Goal: Check status

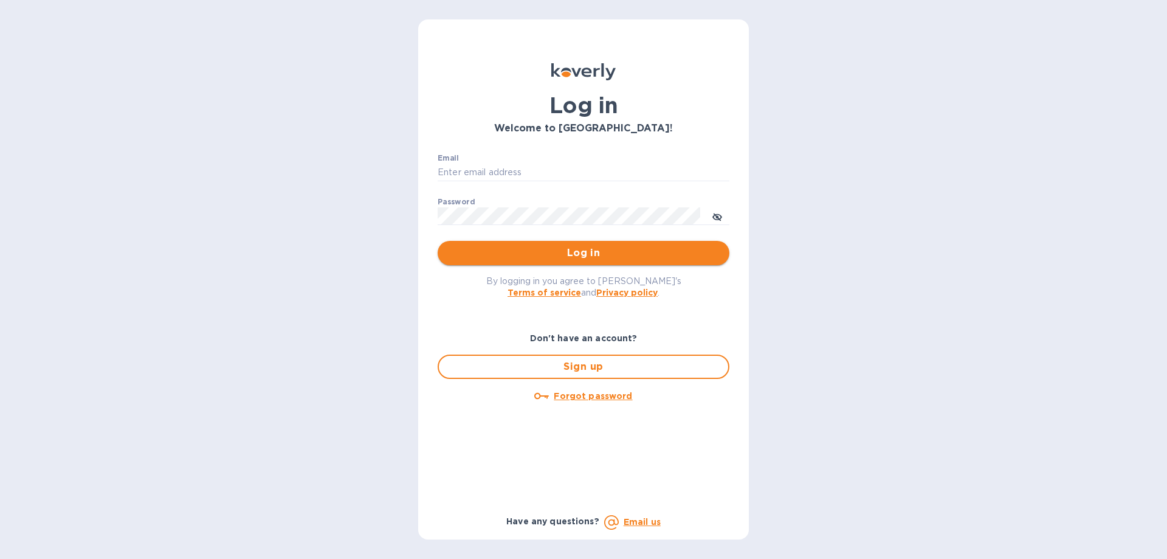
type input "ch@supremelightingny.com"
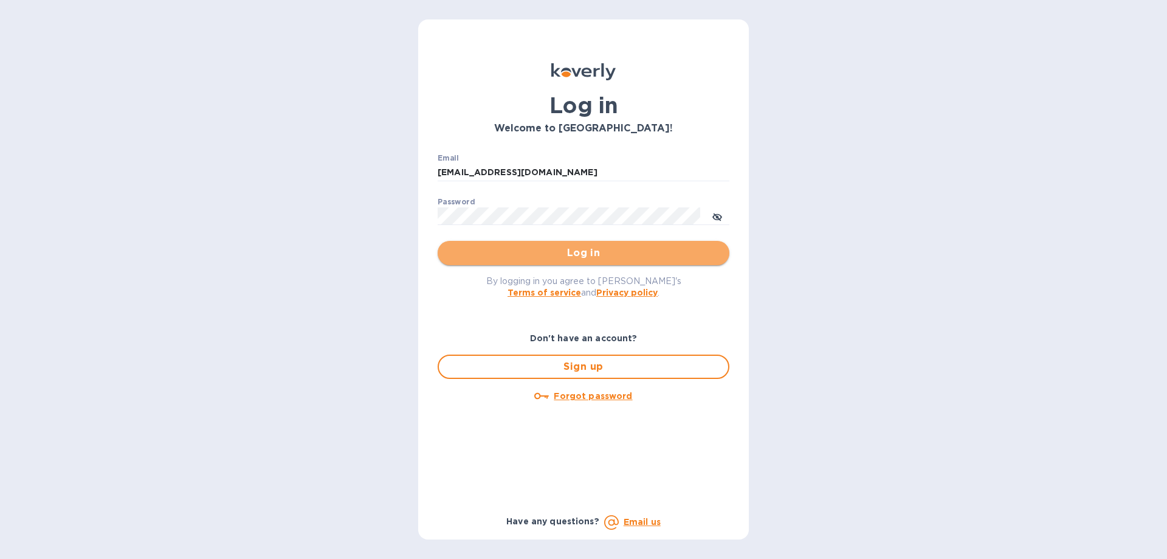
click at [558, 249] on span "Log in" at bounding box center [583, 253] width 272 height 15
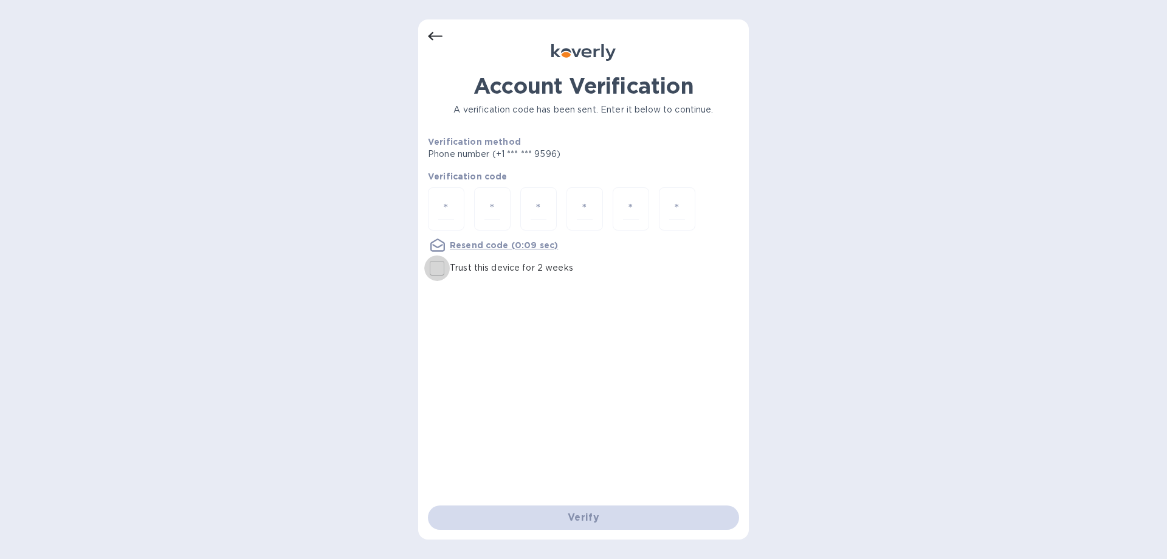
click at [441, 263] on input "Trust this device for 2 weeks" at bounding box center [437, 268] width 26 height 26
checkbox input "true"
click at [445, 199] on input "number" at bounding box center [446, 209] width 16 height 22
type input "5"
type input "2"
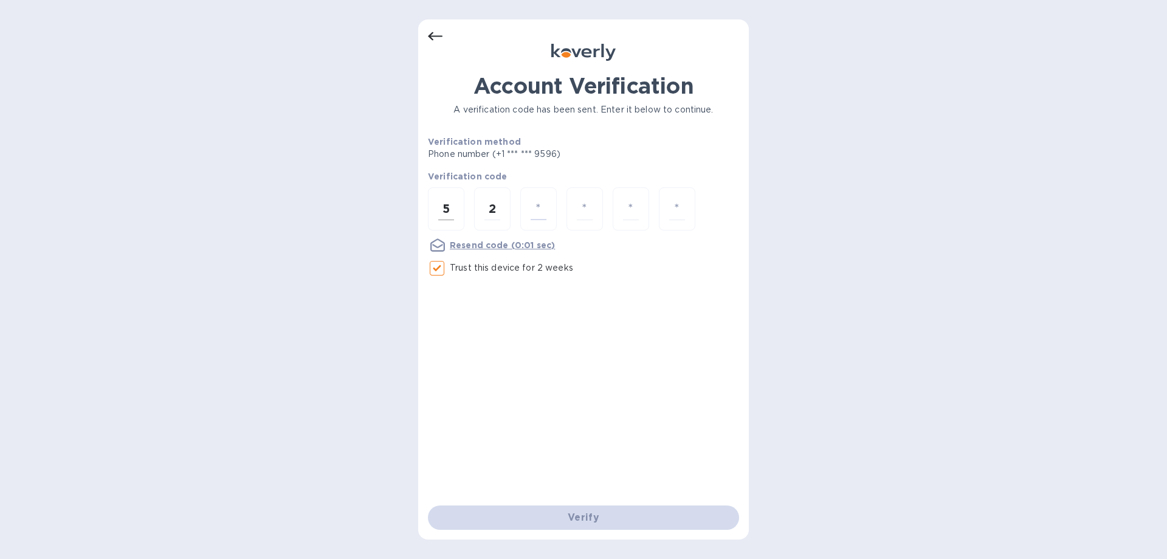
type input "4"
type input "8"
type input "3"
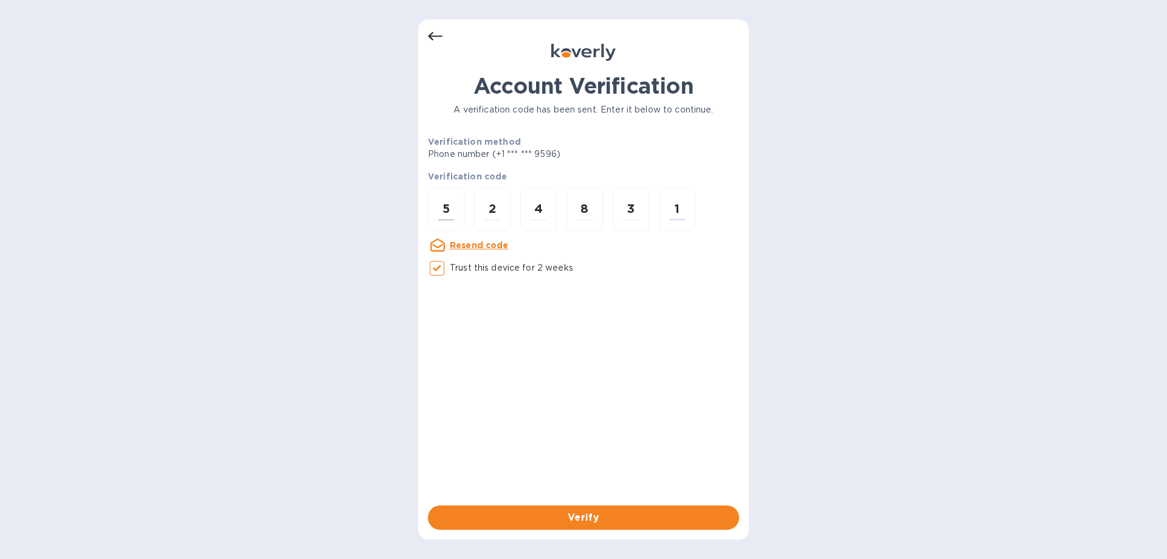
type input "1"
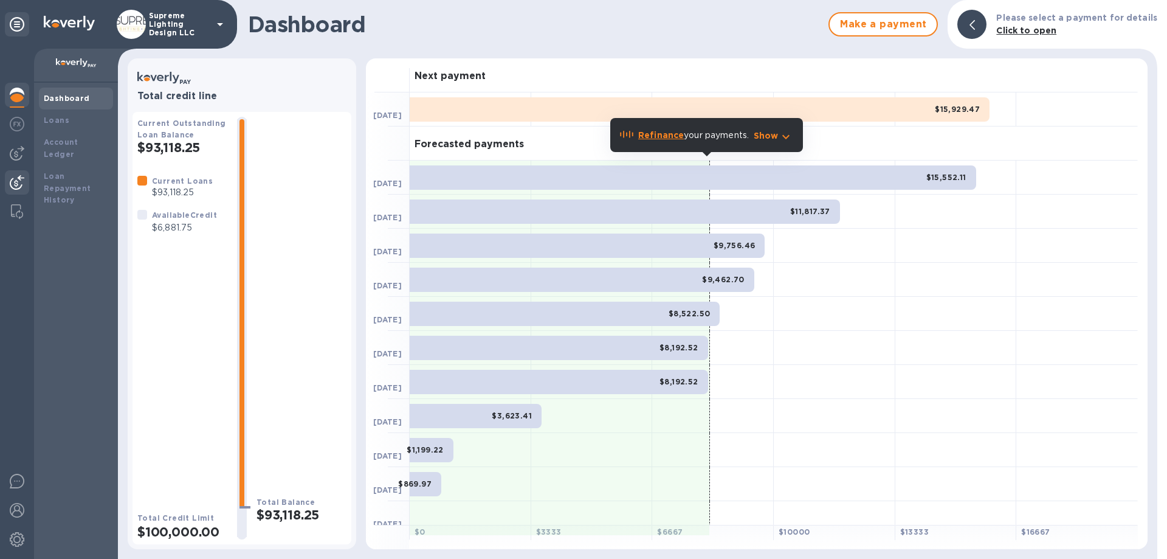
click at [15, 177] on img at bounding box center [17, 182] width 15 height 15
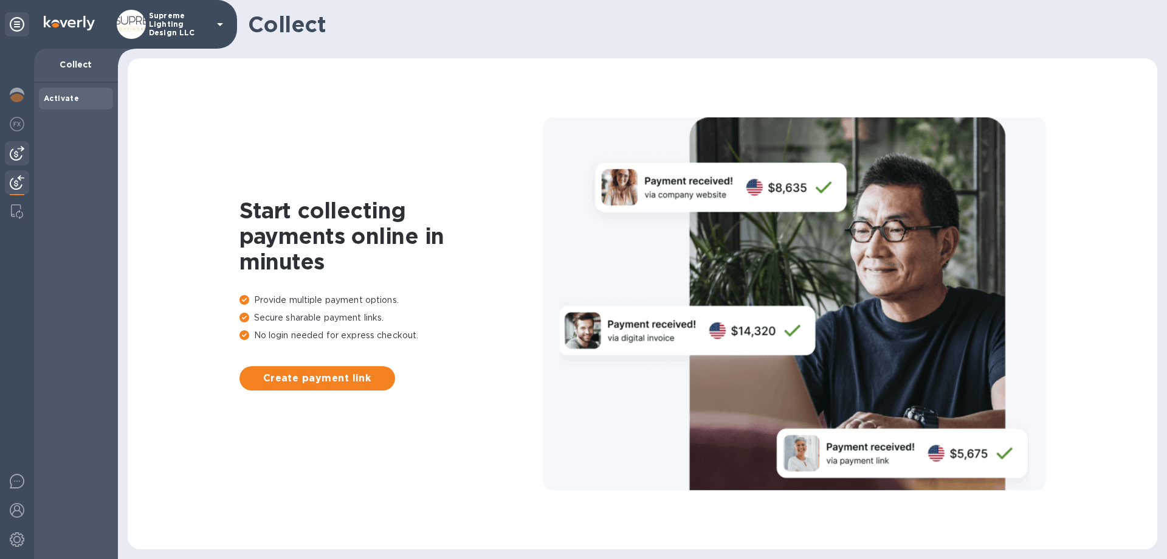
click at [17, 151] on img at bounding box center [17, 153] width 15 height 15
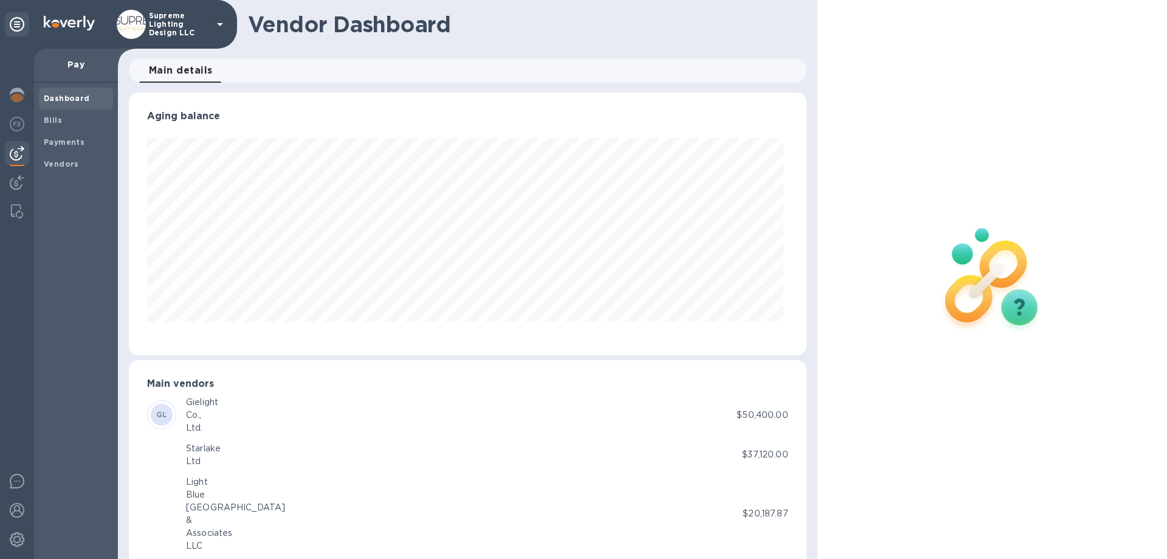
scroll to position [263, 672]
click at [55, 140] on b "Payments" at bounding box center [64, 141] width 41 height 9
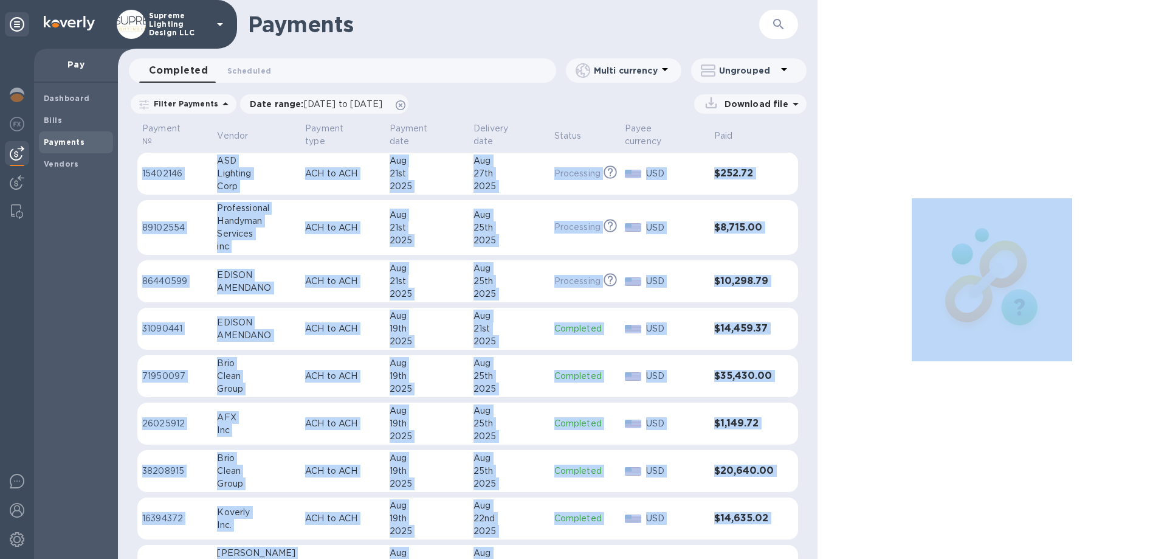
drag, startPoint x: 817, startPoint y: 228, endPoint x: 807, endPoint y: 257, distance: 30.9
click at [807, 257] on div "Payments ​ Completed 0 Scheduled 0 Multi currency Ungrouped Filter Payments Dat…" at bounding box center [642, 279] width 1049 height 559
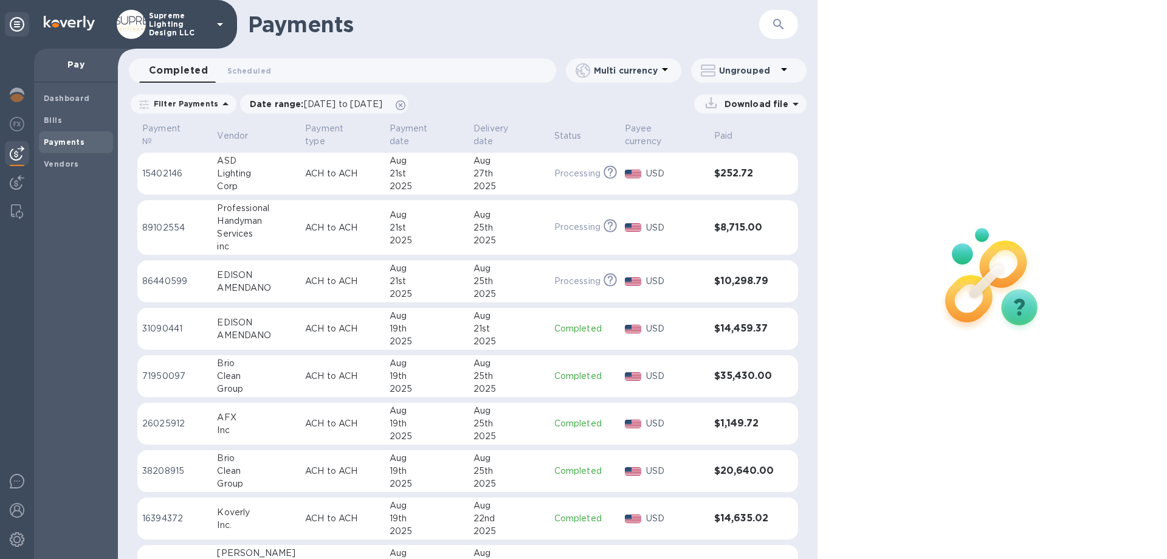
drag, startPoint x: 812, startPoint y: 259, endPoint x: 811, endPoint y: 279, distance: 20.1
click at [811, 279] on div "Payment № Vendor Payment type Payment date Delivery date Status Payee currency …" at bounding box center [468, 339] width 700 height 438
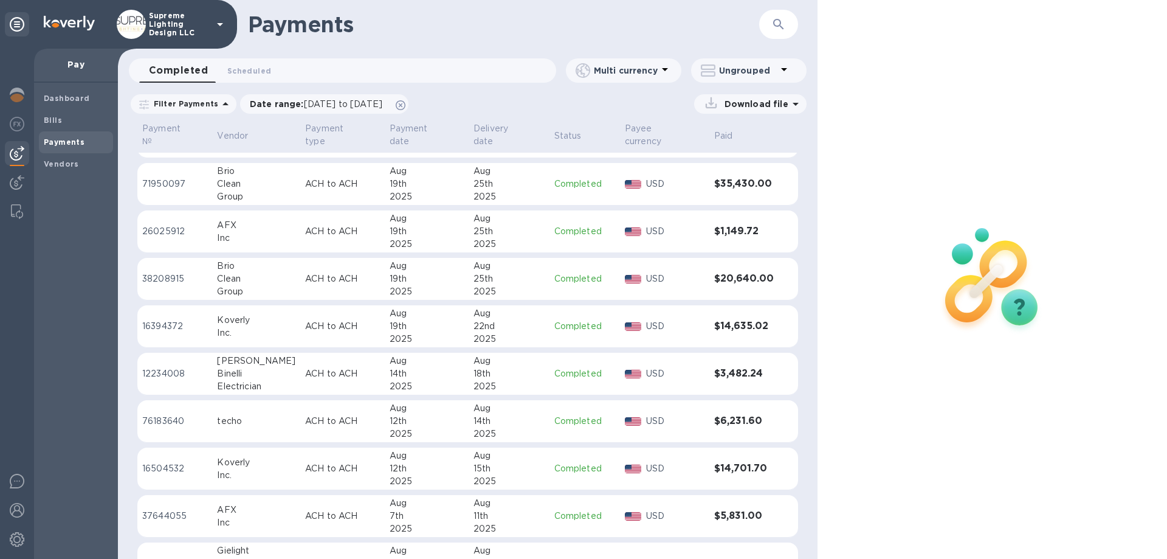
scroll to position [199, 0]
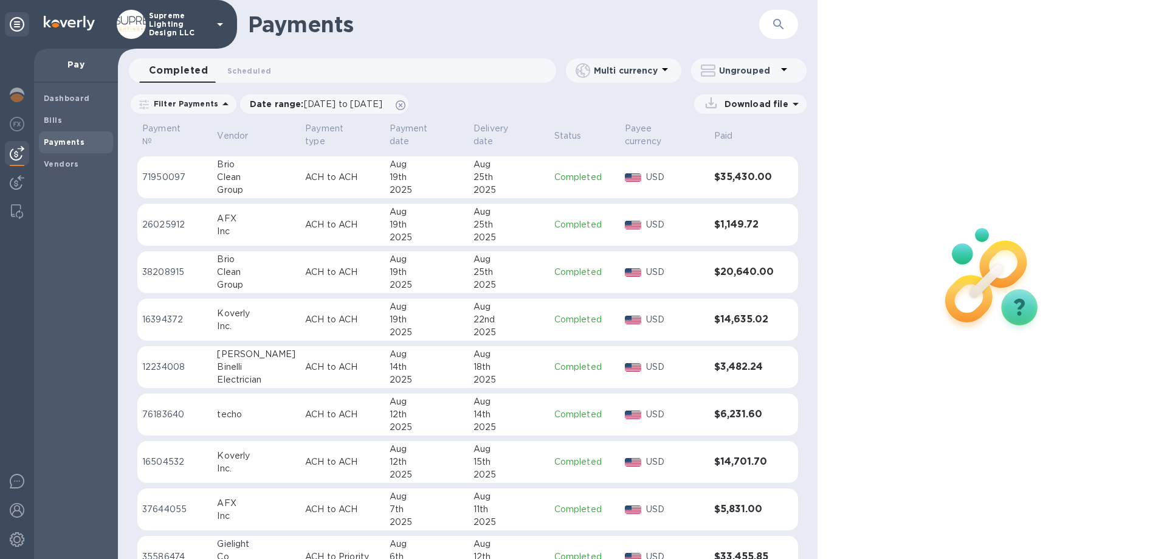
click at [943, 72] on div at bounding box center [991, 279] width 349 height 559
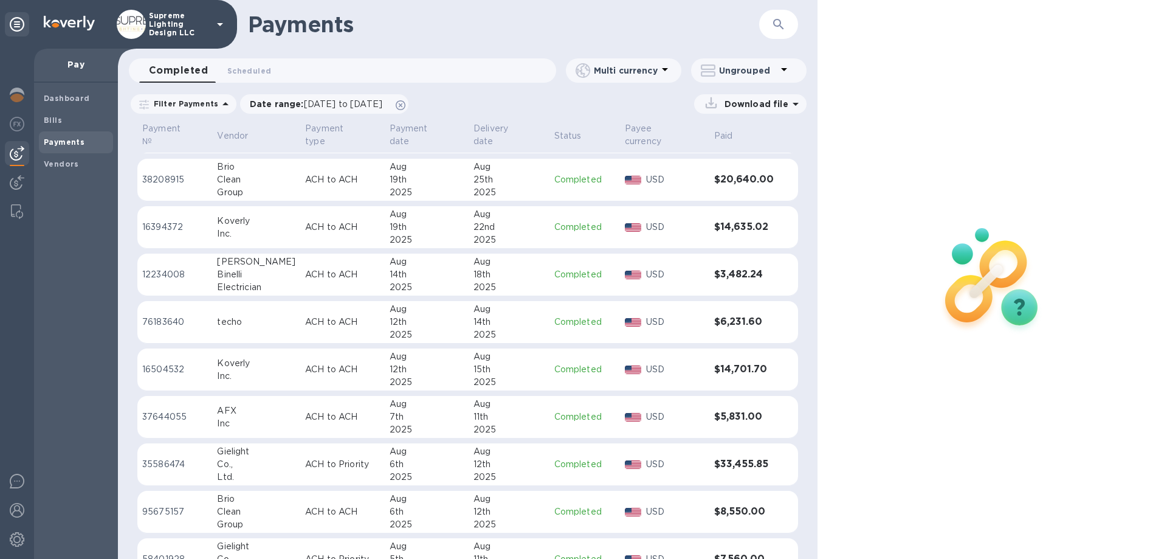
scroll to position [295, 0]
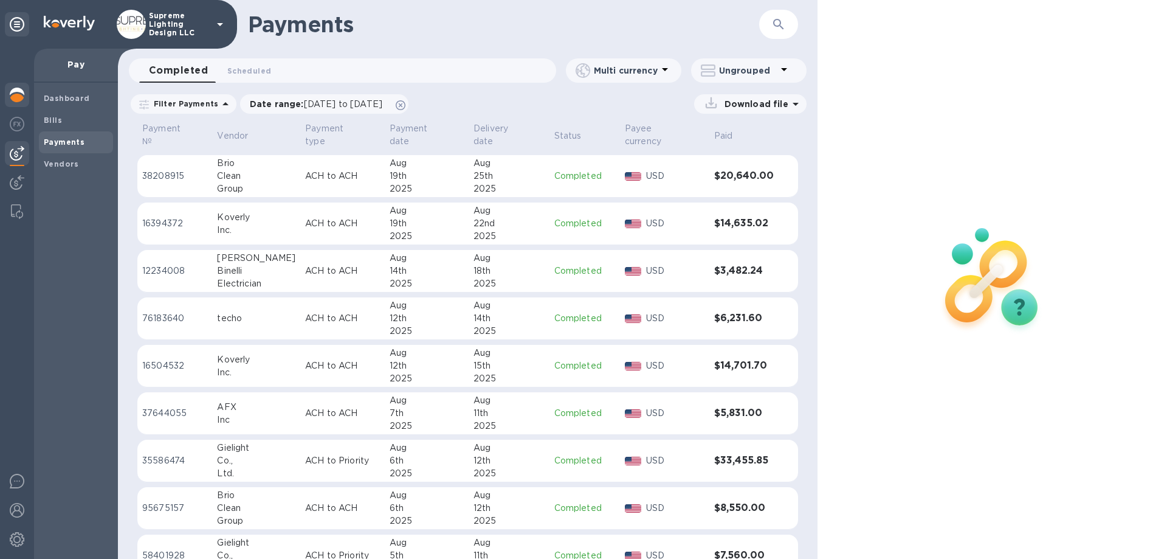
click at [9, 91] on div at bounding box center [17, 96] width 24 height 27
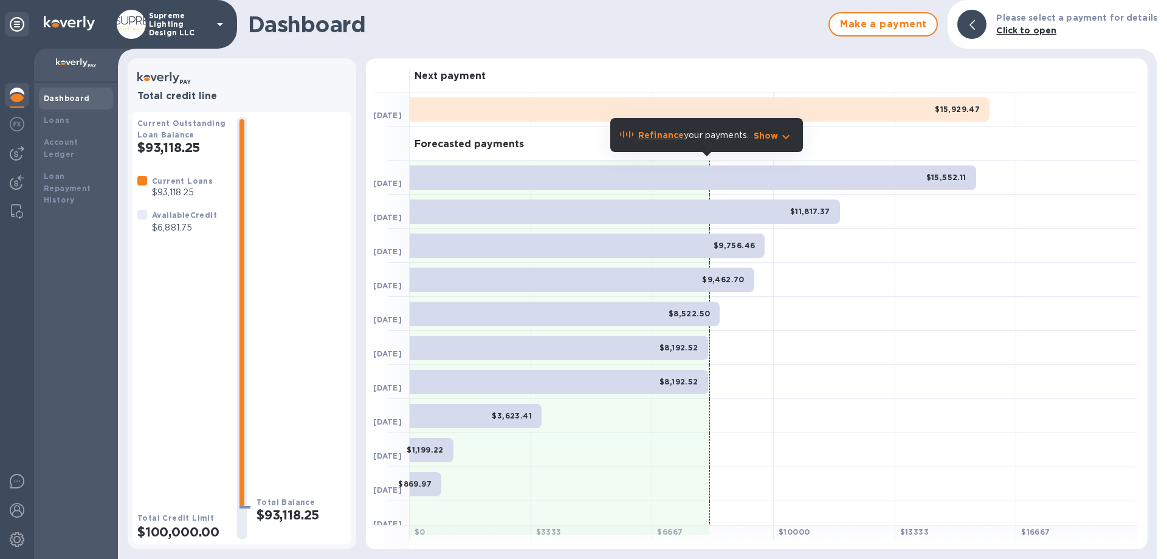
click at [193, 16] on p "Supreme Lighting Design LLC" at bounding box center [179, 25] width 61 height 26
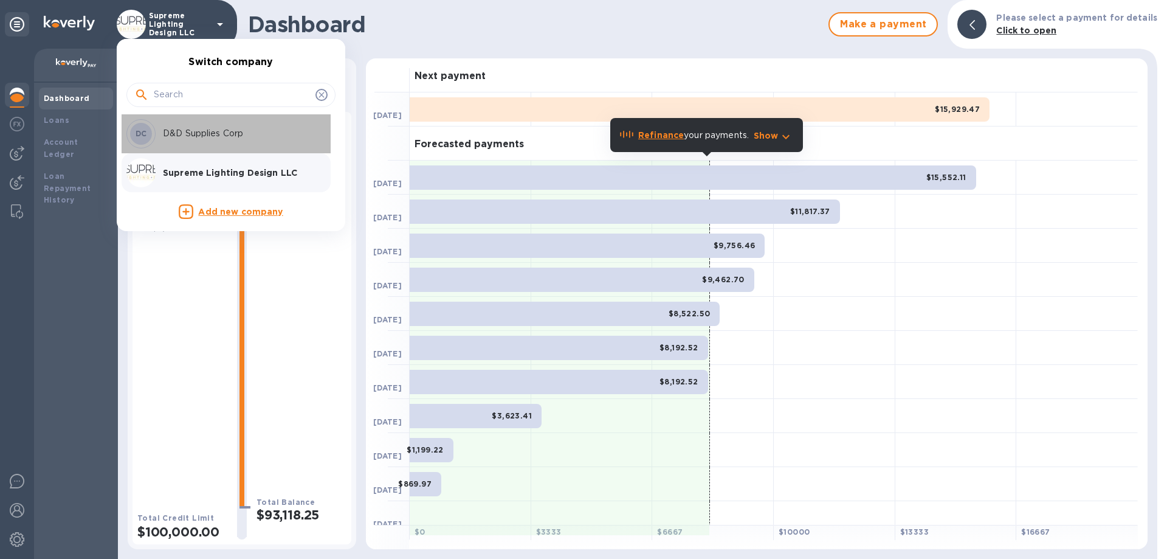
click at [192, 143] on div "DC D&D Supplies Corp" at bounding box center [221, 133] width 190 height 29
